Goal: Task Accomplishment & Management: Use online tool/utility

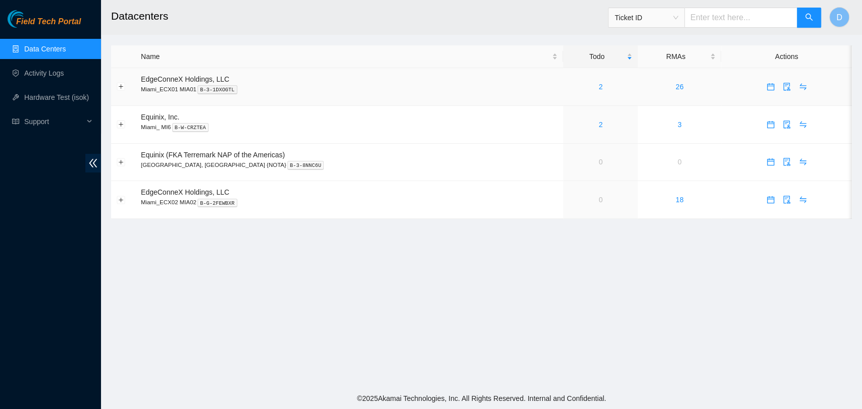
click at [574, 94] on td "2" at bounding box center [600, 87] width 75 height 38
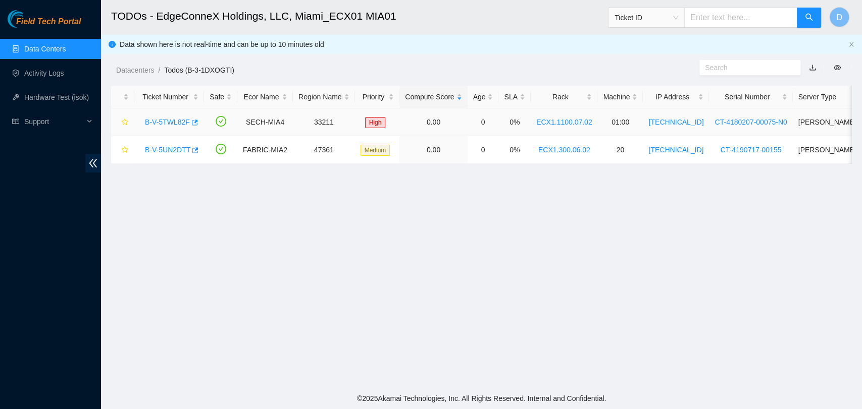
click at [157, 122] on link "B-V-5TWL82F" at bounding box center [167, 122] width 45 height 8
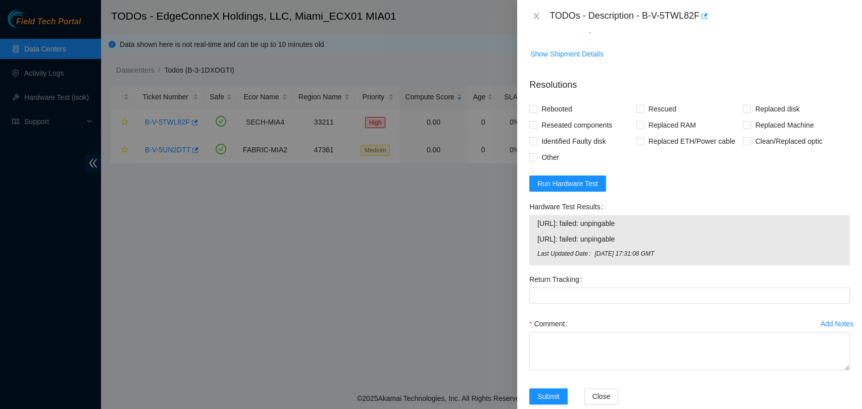
scroll to position [537, 0]
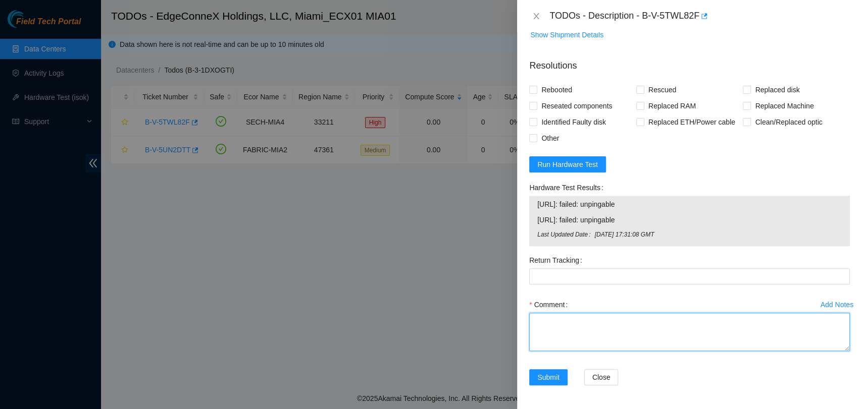
click at [604, 325] on textarea "Comment" at bounding box center [689, 332] width 321 height 38
paste textarea "Verified ticket is safe to work on YES NOCC Authorized: YES Located server conn…"
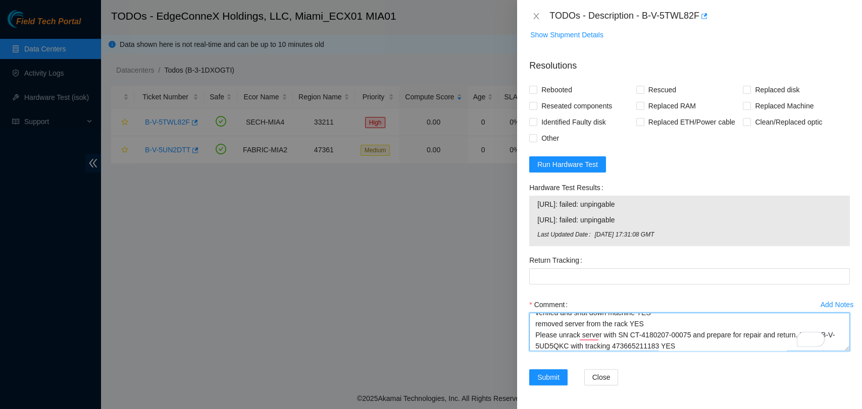
scroll to position [108, 0]
type textarea "Verified ticket is safe to work on YES NOCC Authorized: YES Located server conn…"
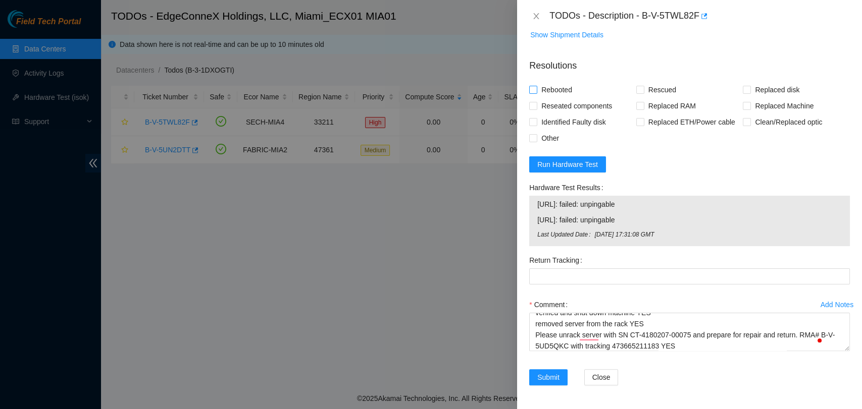
click at [541, 86] on span "Rebooted" at bounding box center [556, 90] width 39 height 16
click at [536, 86] on input "Rebooted" at bounding box center [532, 89] width 7 height 7
click at [542, 86] on span "Rebooted" at bounding box center [556, 90] width 39 height 16
click at [536, 86] on input "Rebooted" at bounding box center [532, 89] width 7 height 7
checkbox input "false"
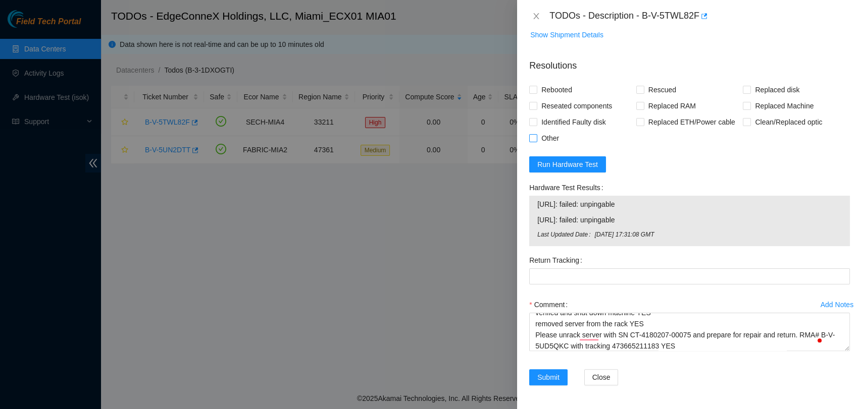
click at [538, 136] on span "Other" at bounding box center [550, 138] width 26 height 16
click at [536, 136] on input "Other" at bounding box center [532, 137] width 7 height 7
checkbox input "true"
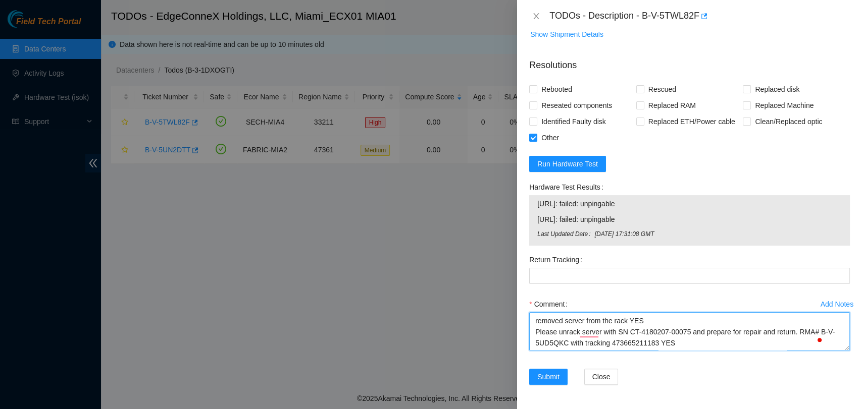
scroll to position [0, 0]
drag, startPoint x: 688, startPoint y: 336, endPoint x: 501, endPoint y: 267, distance: 199.7
click at [501, 267] on div "TODOs - Description - B-V-5TWL82F Problem Type Hardware Rack Number ECX1.1100.0…" at bounding box center [431, 204] width 862 height 409
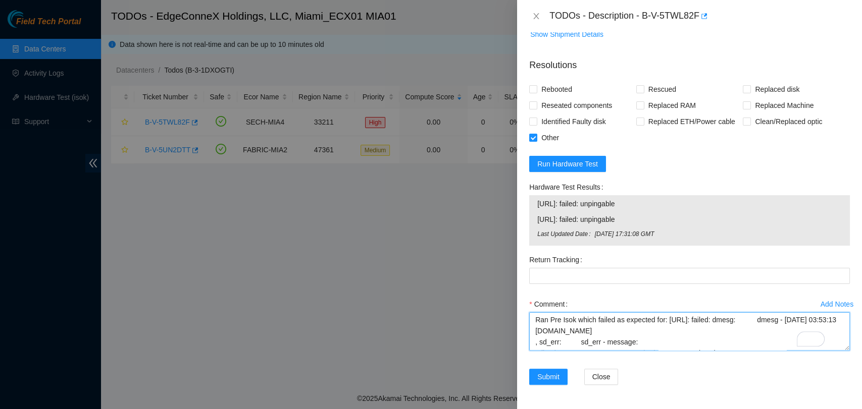
scroll to position [111, 0]
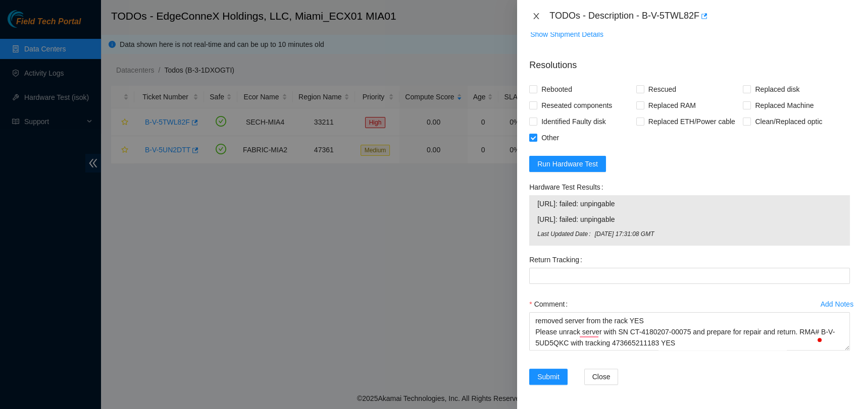
click at [536, 15] on icon "close" at bounding box center [536, 16] width 8 height 8
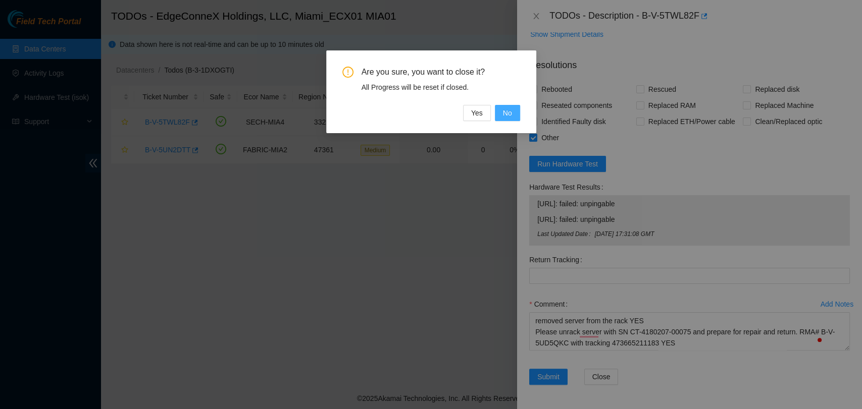
click at [500, 118] on button "No" at bounding box center [507, 113] width 25 height 16
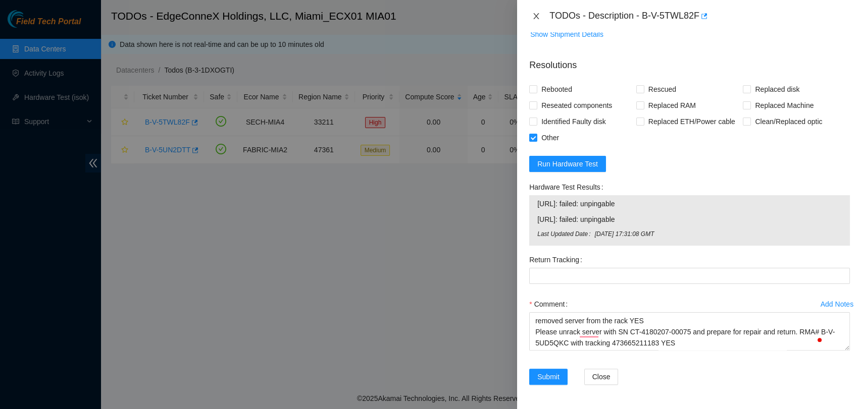
click at [537, 13] on icon "close" at bounding box center [536, 16] width 8 height 8
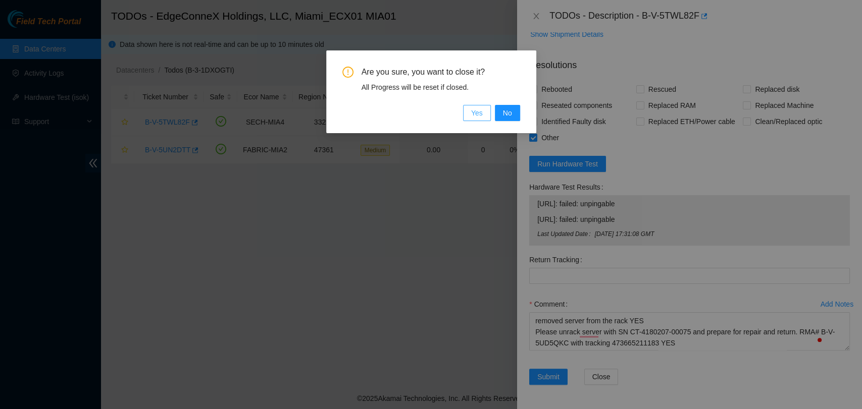
click at [472, 108] on button "Yes" at bounding box center [477, 113] width 28 height 16
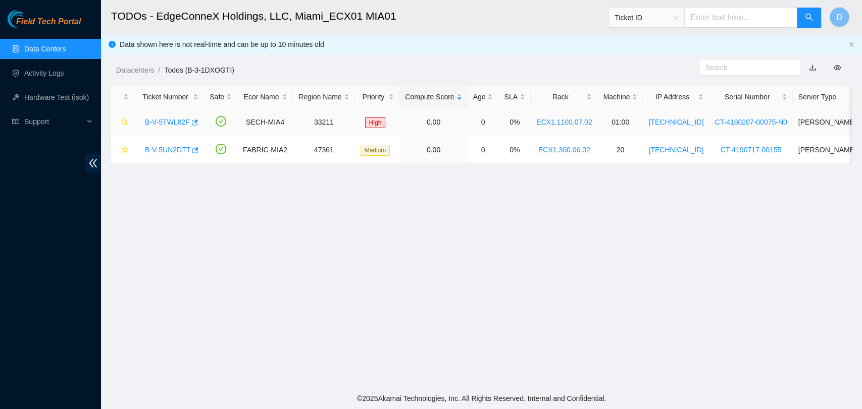
scroll to position [268, 0]
click at [291, 243] on main "TODOs - EdgeConneX Holdings, LLC, Miami_ECX01 MIA01 Ticket ID D Data shown here…" at bounding box center [481, 194] width 761 height 388
click at [645, 282] on main "TODOs - EdgeConneX Holdings, LLC, Miami_ECX01 MIA01 Ticket ID D Data shown here…" at bounding box center [481, 194] width 761 height 388
click at [155, 146] on link "B-V-5UN2DTT" at bounding box center [167, 150] width 45 height 8
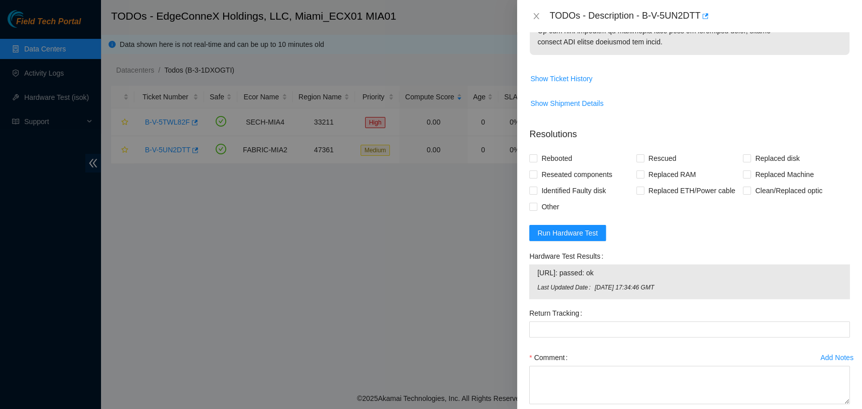
scroll to position [673, 0]
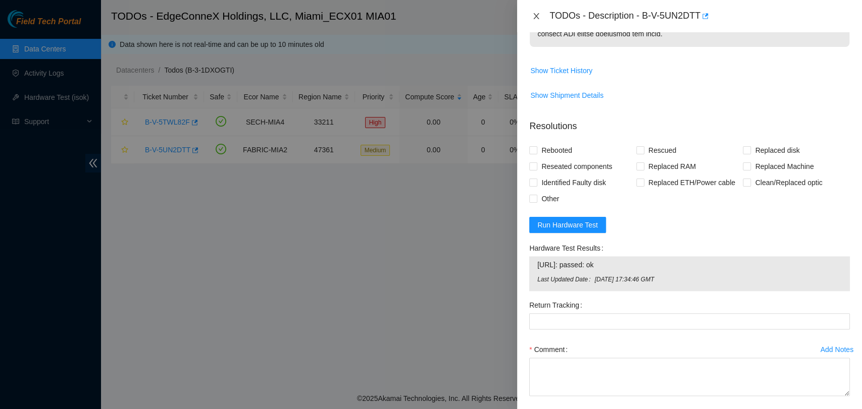
click at [537, 15] on icon "close" at bounding box center [537, 16] width 6 height 6
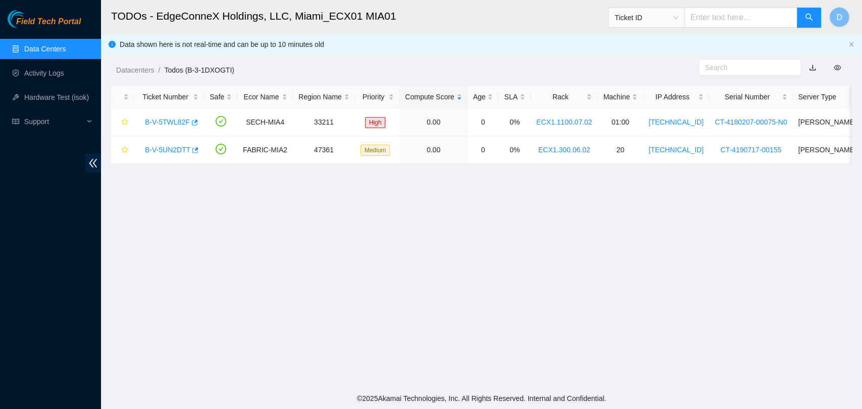
scroll to position [270, 0]
click at [40, 47] on link "Data Centers" at bounding box center [44, 49] width 41 height 8
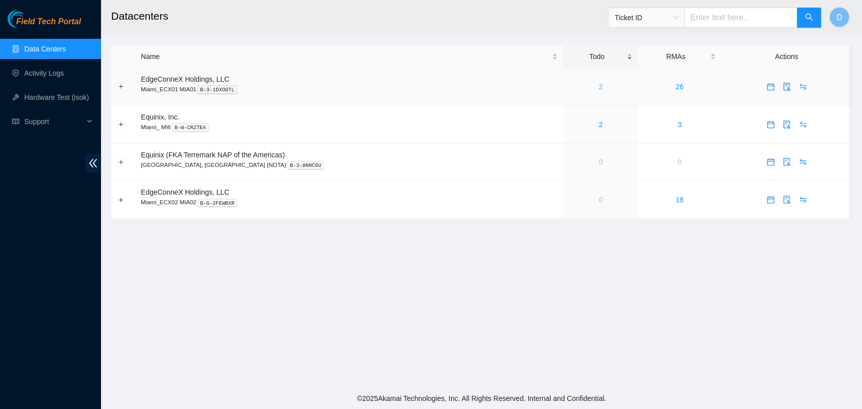
click at [598, 84] on link "2" at bounding box center [600, 87] width 4 height 8
click at [569, 89] on div "2" at bounding box center [601, 86] width 64 height 11
click at [569, 88] on div "2" at bounding box center [601, 86] width 64 height 11
click at [569, 87] on div "2" at bounding box center [601, 86] width 64 height 11
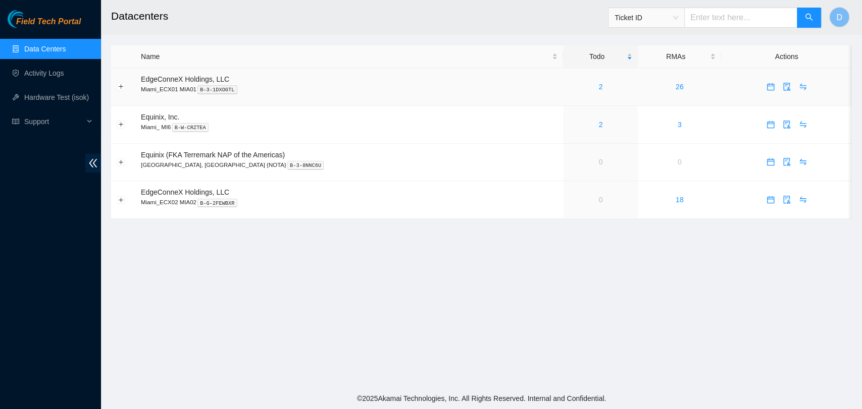
click at [570, 87] on div "2" at bounding box center [601, 86] width 64 height 11
click at [598, 88] on link "2" at bounding box center [600, 87] width 4 height 8
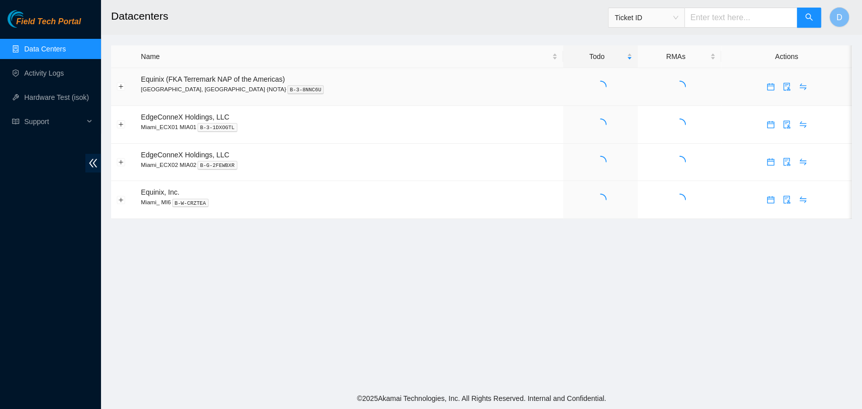
drag, startPoint x: 0, startPoint y: 0, endPoint x: 565, endPoint y: 88, distance: 572.3
click at [592, 88] on icon "loading" at bounding box center [600, 86] width 17 height 17
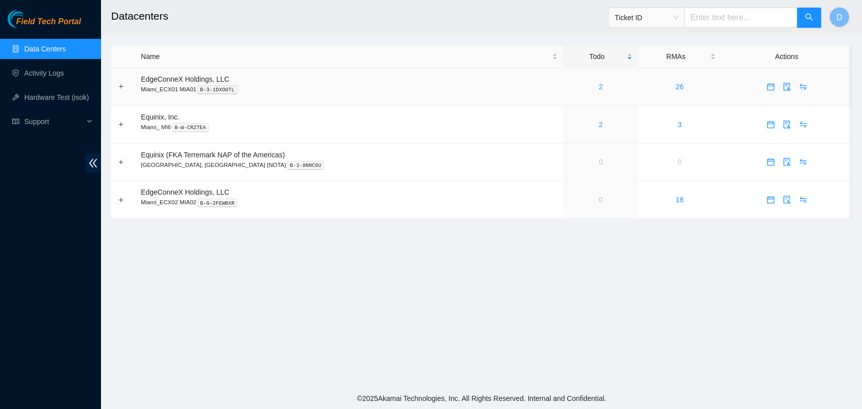
click at [598, 88] on link "2" at bounding box center [600, 87] width 4 height 8
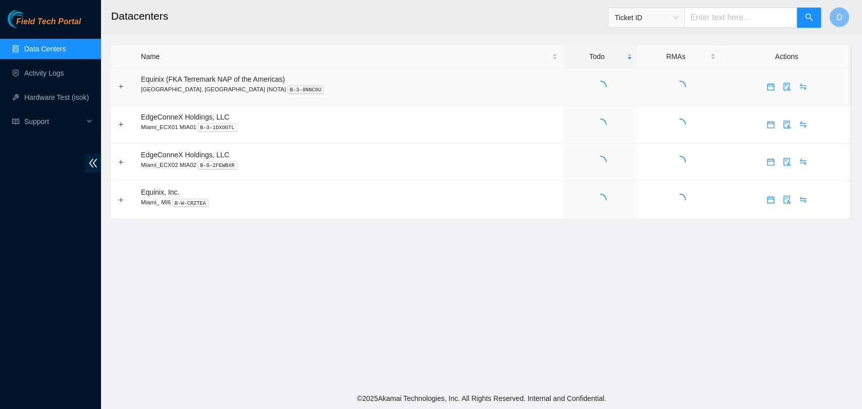
click at [594, 88] on icon "loading" at bounding box center [600, 87] width 12 height 12
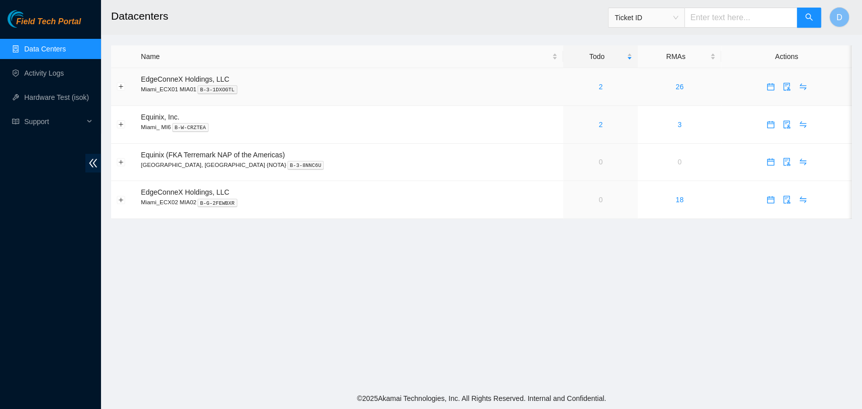
click at [598, 88] on link "2" at bounding box center [600, 87] width 4 height 8
click at [598, 122] on link "2" at bounding box center [600, 125] width 4 height 8
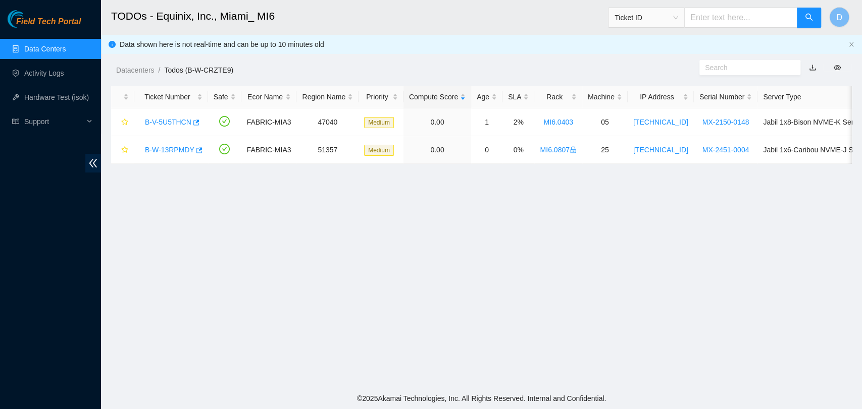
click at [44, 47] on link "Data Centers" at bounding box center [44, 49] width 41 height 8
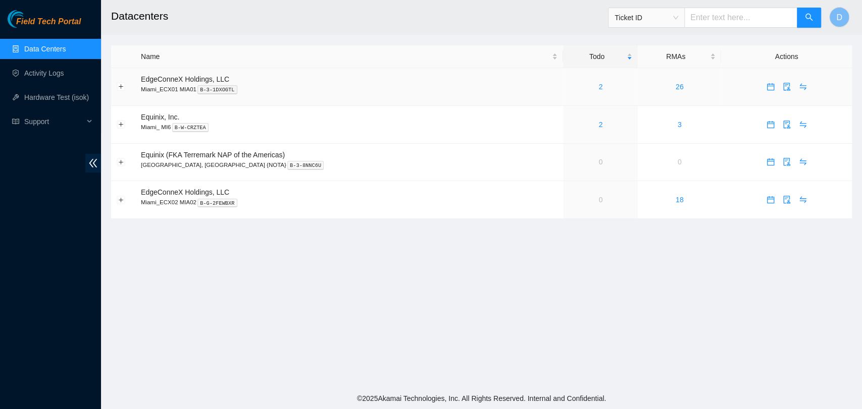
click at [569, 86] on div "2" at bounding box center [601, 86] width 64 height 11
click at [578, 89] on div "2" at bounding box center [601, 86] width 64 height 11
click at [563, 93] on td "2" at bounding box center [600, 87] width 75 height 38
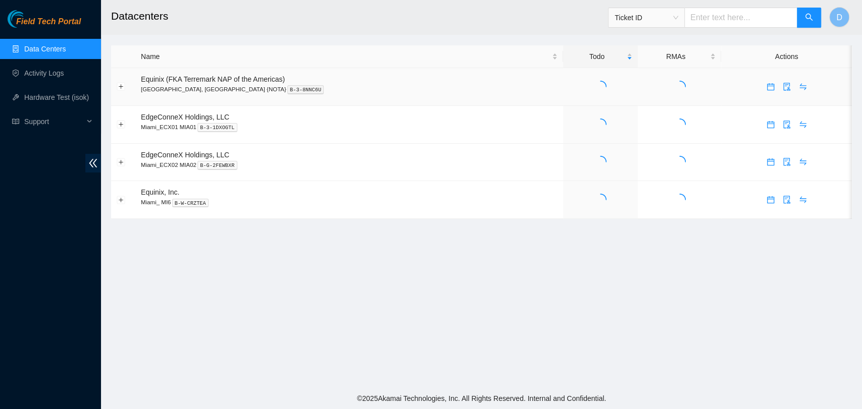
click at [564, 106] on td at bounding box center [600, 125] width 75 height 38
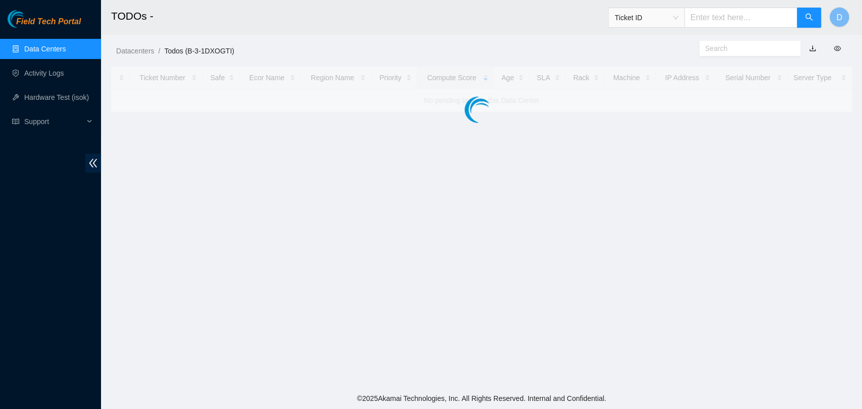
click at [564, 93] on div at bounding box center [481, 89] width 741 height 45
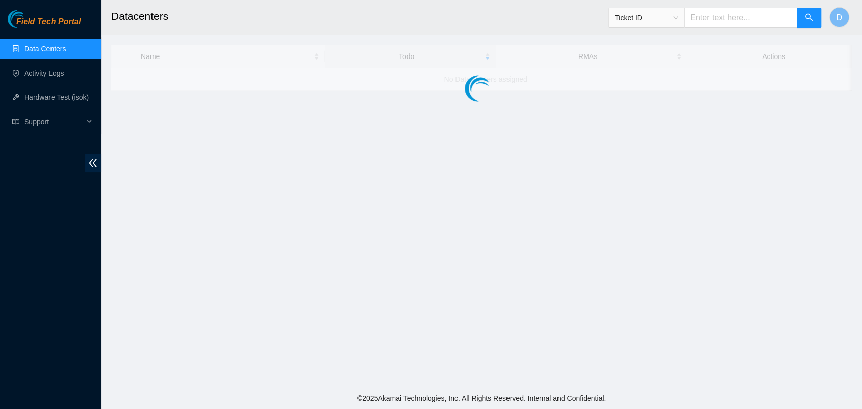
click at [564, 93] on main "Datacenters Ticket ID D Name Todo RMAs Actions No Data Centers assigned" at bounding box center [481, 194] width 761 height 388
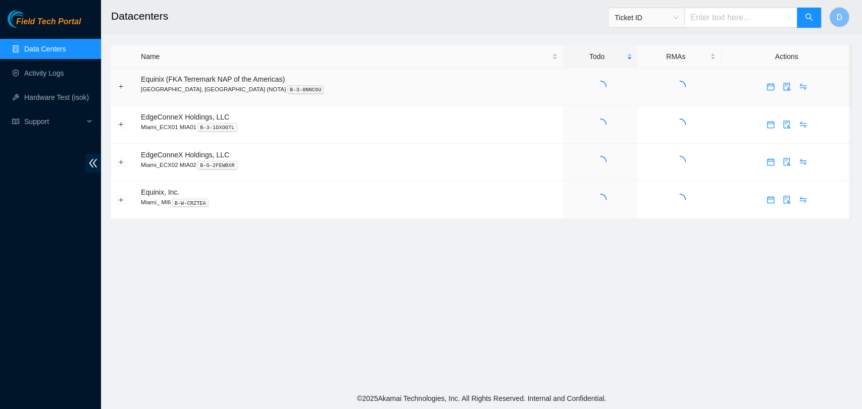
click at [564, 106] on td at bounding box center [600, 125] width 75 height 38
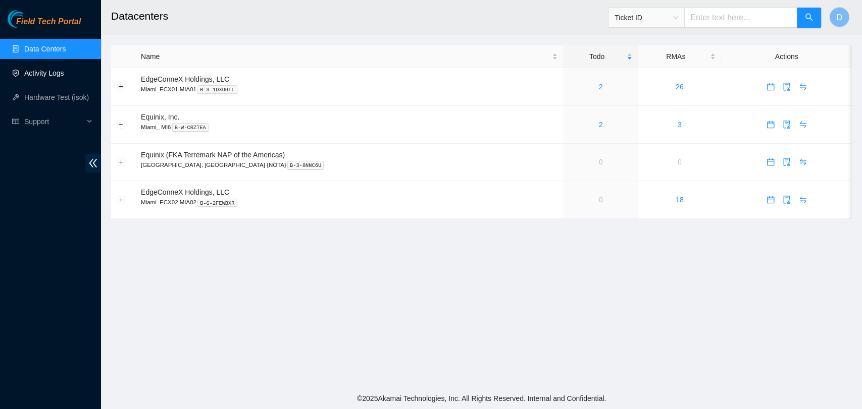
click at [24, 71] on link "Activity Logs" at bounding box center [44, 73] width 40 height 8
